Goal: Information Seeking & Learning: Learn about a topic

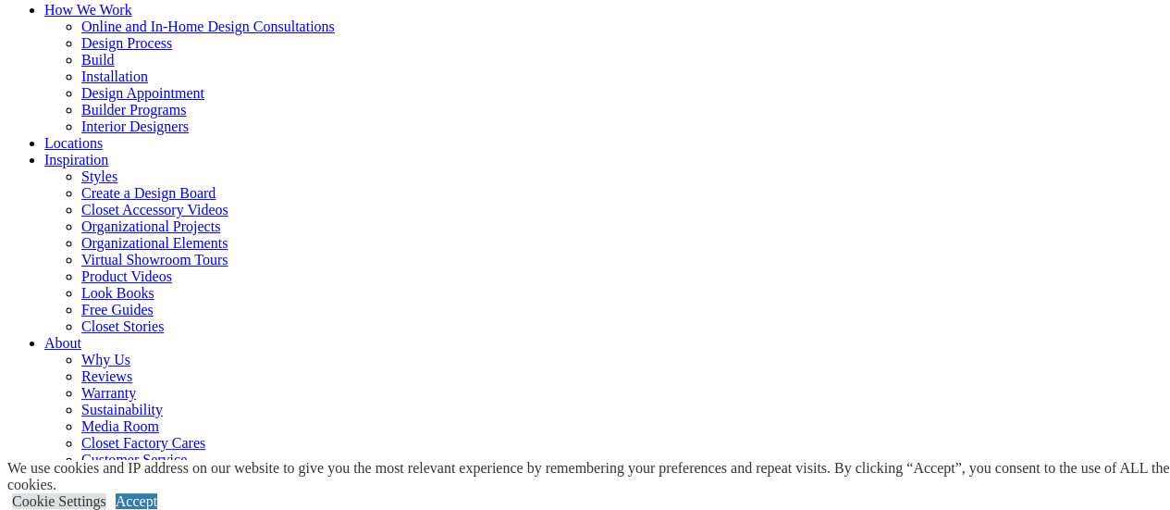
scroll to position [185, 0]
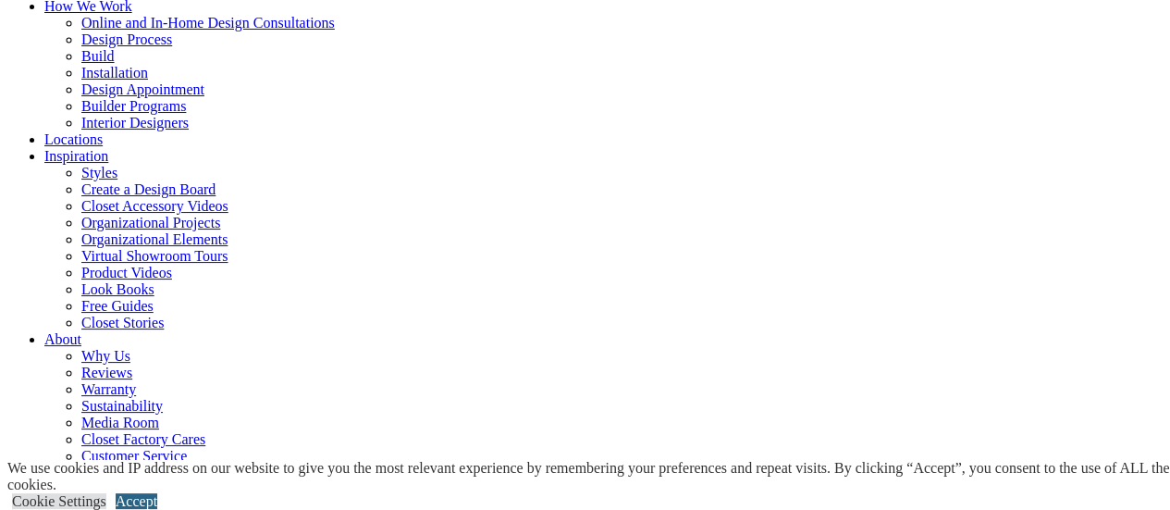
click at [157, 493] on link "Accept" at bounding box center [137, 501] width 42 height 16
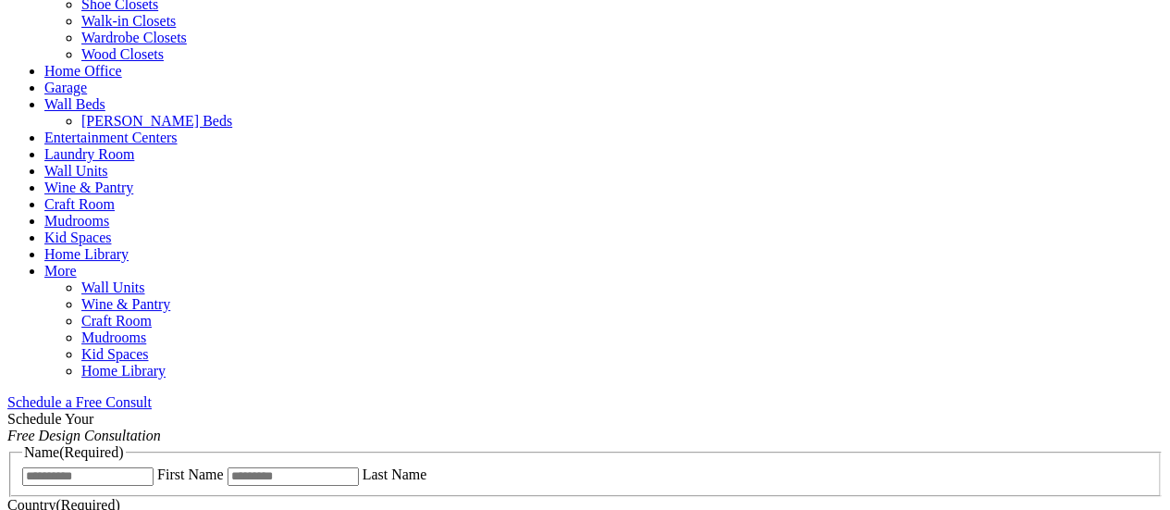
scroll to position [858, 0]
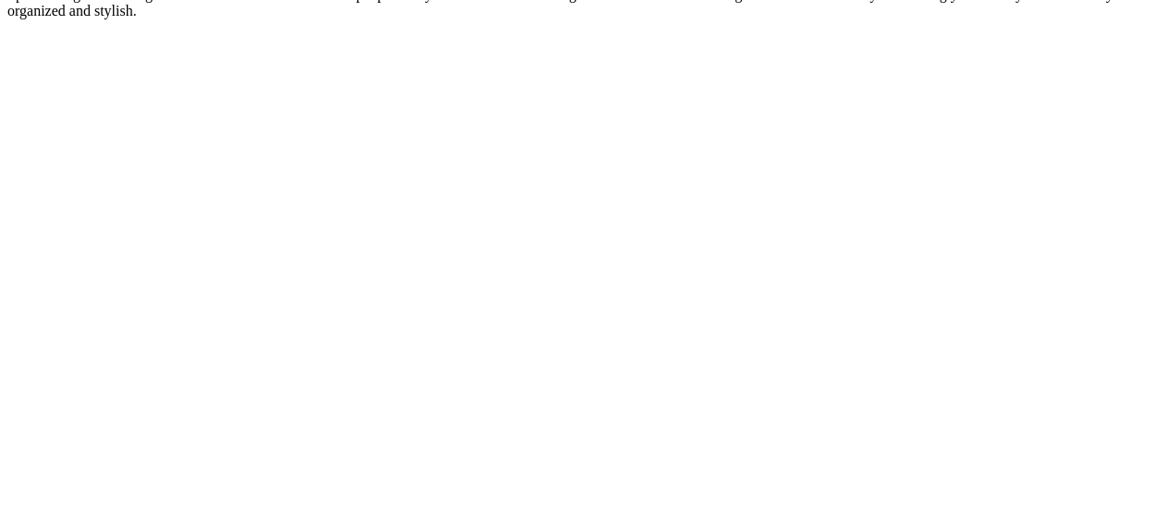
scroll to position [1302, 0]
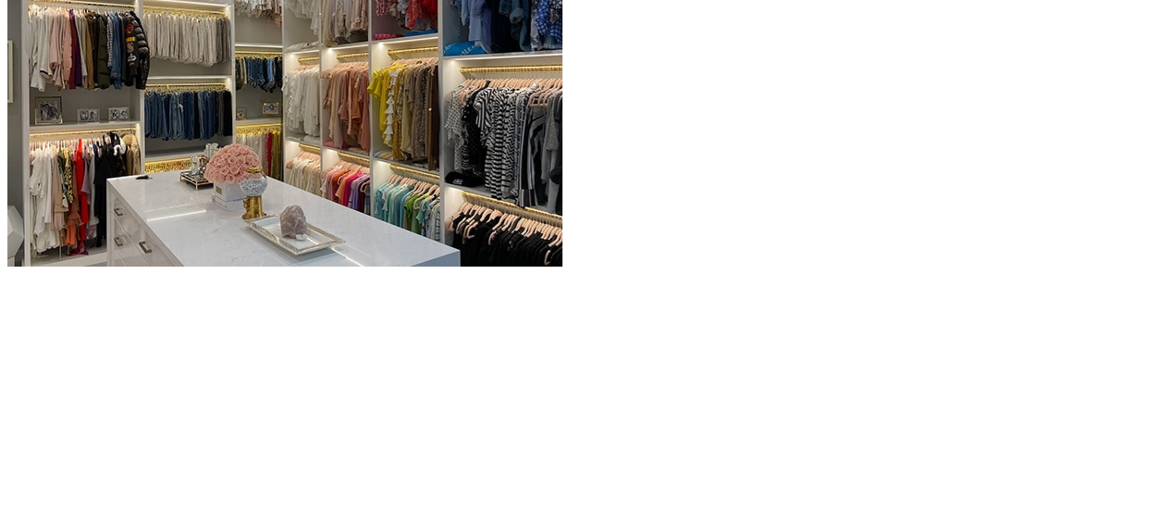
scroll to position [1968, 0]
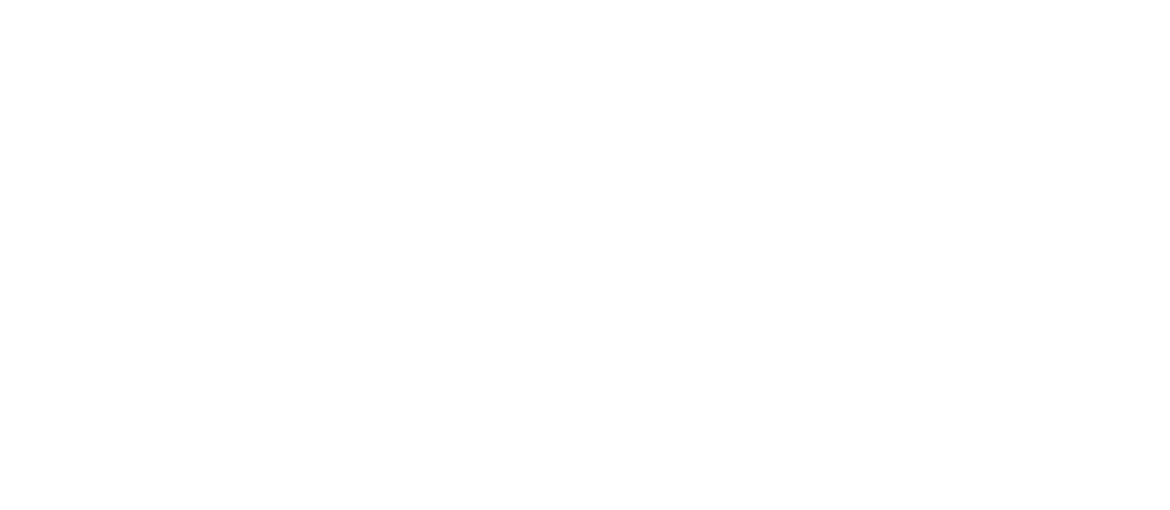
scroll to position [3847, 0]
